Goal: Check status: Check status

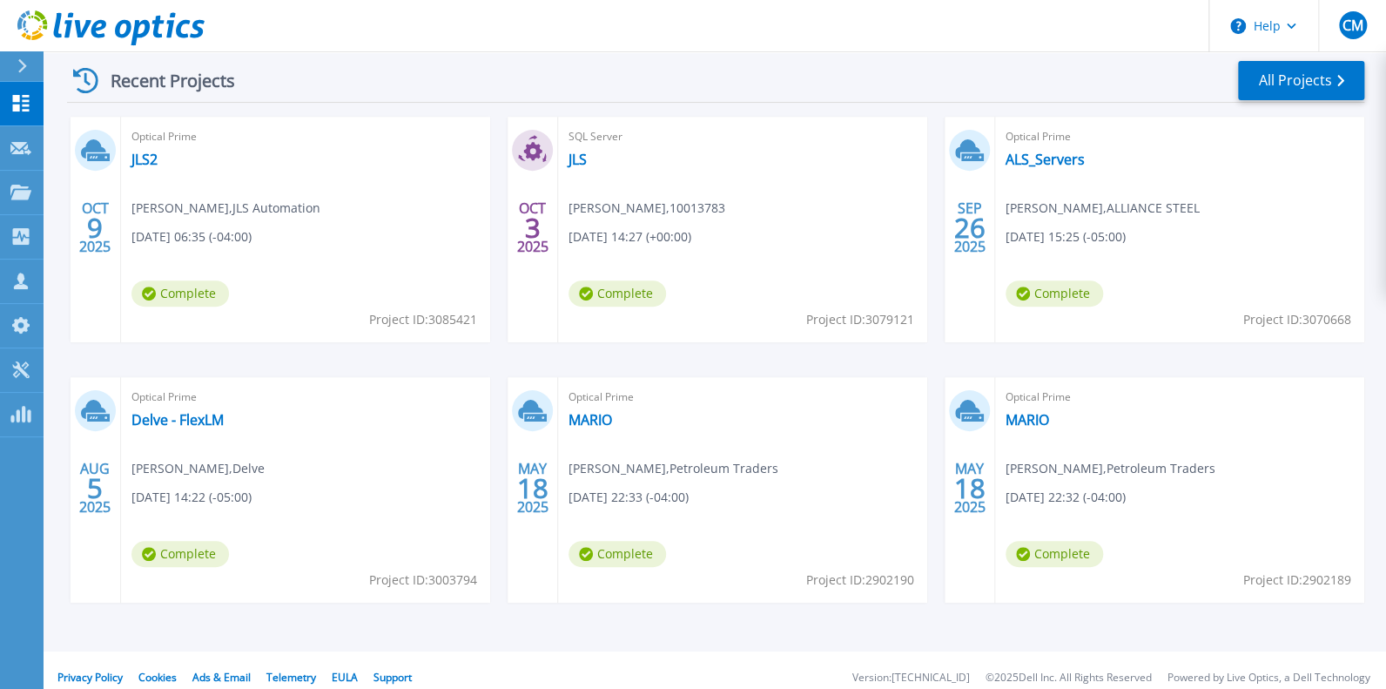
scroll to position [320, 0]
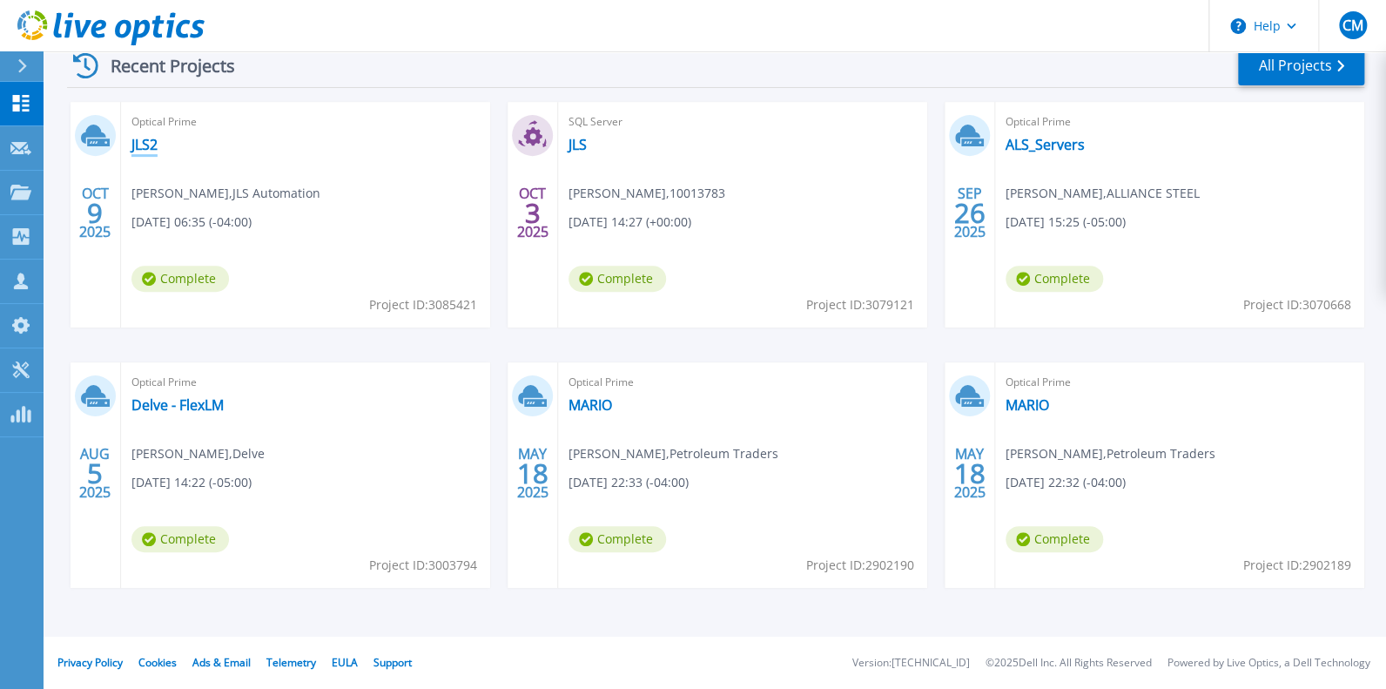
click at [145, 136] on link "JLS2" at bounding box center [144, 144] width 26 height 17
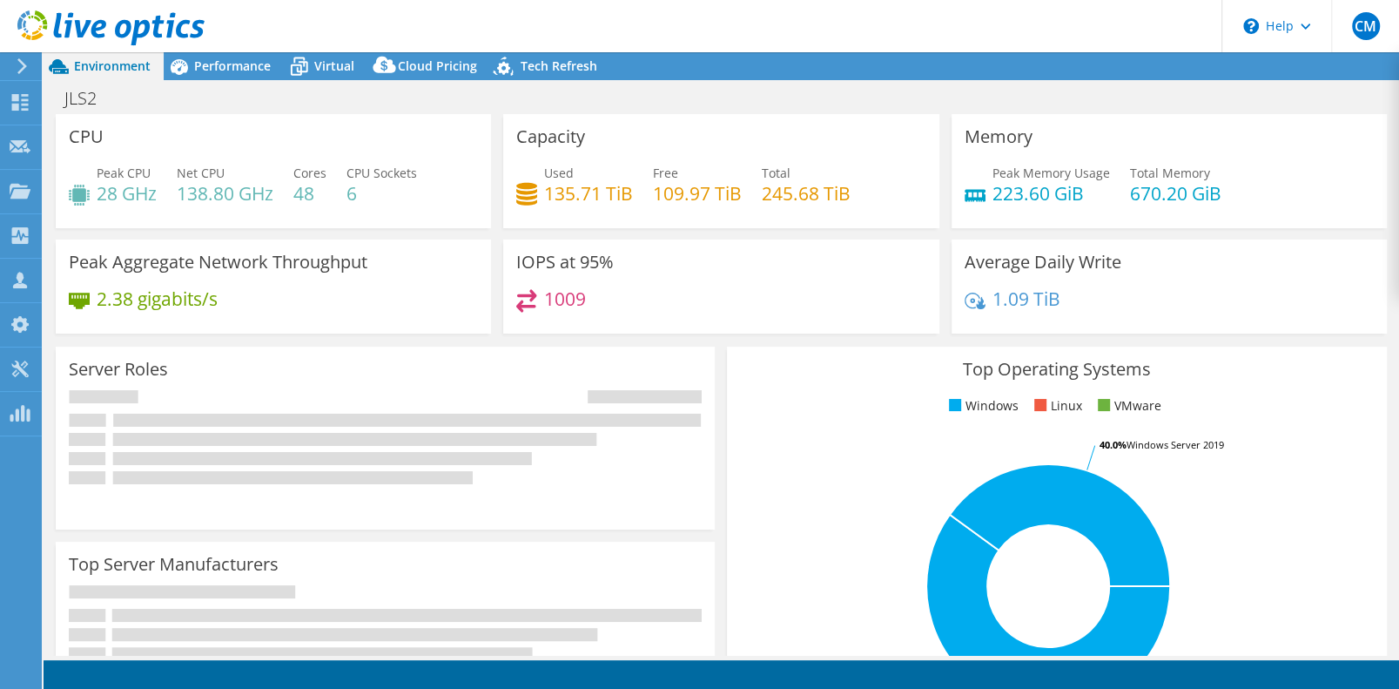
select select "USD"
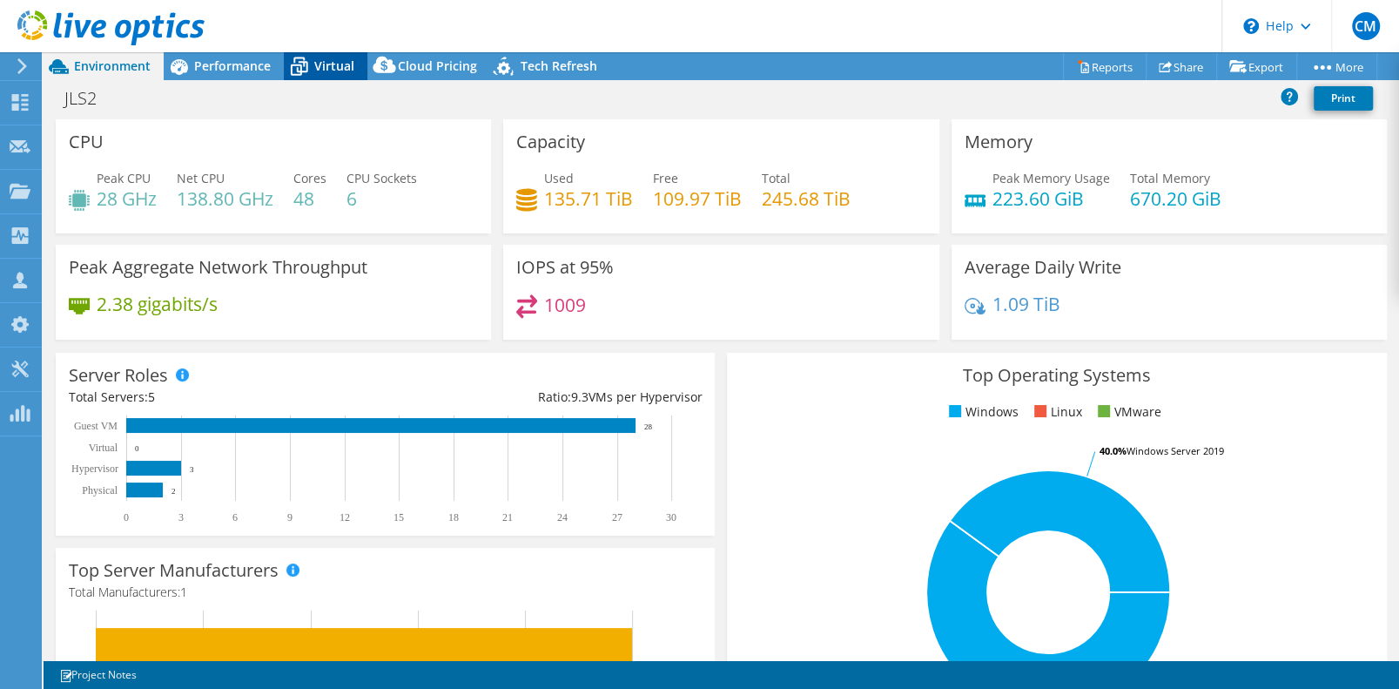
click at [317, 66] on span "Virtual" at bounding box center [334, 65] width 40 height 17
